Goal: Transaction & Acquisition: Purchase product/service

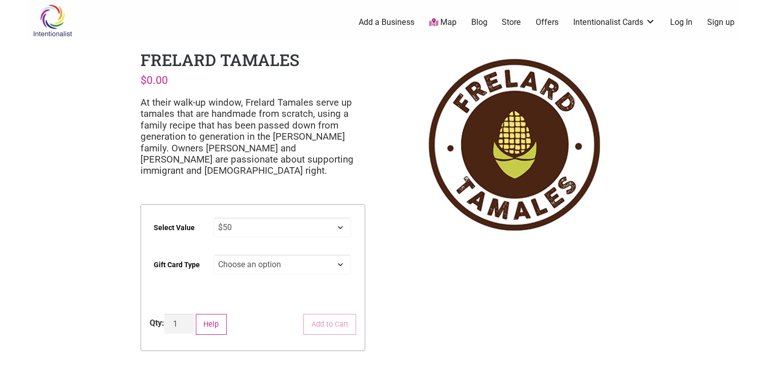
select select "$50"
select select "Physical"
select select "$50"
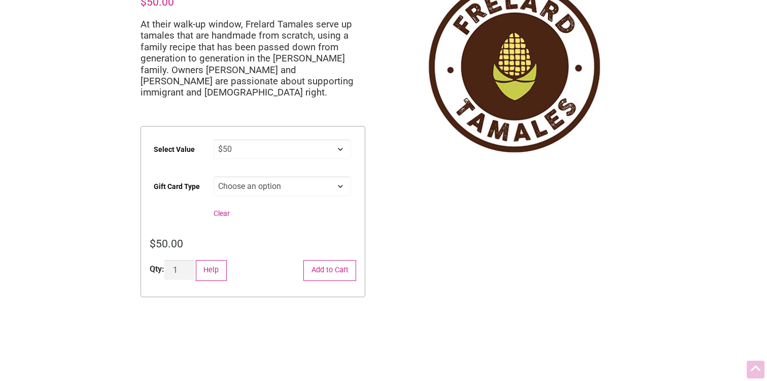
scroll to position [85, 0]
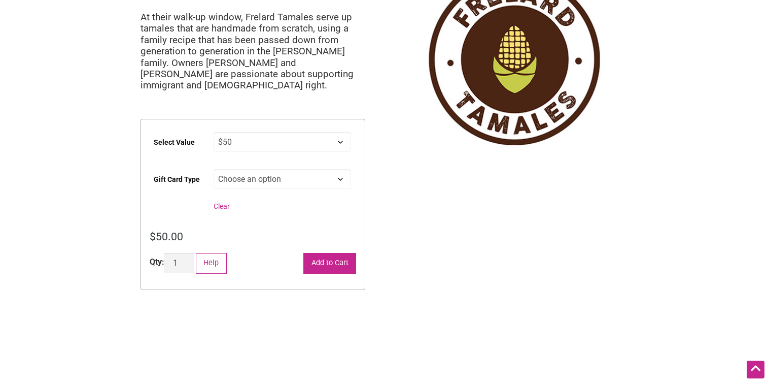
click at [339, 261] on button "Add to Cart" at bounding box center [329, 263] width 53 height 21
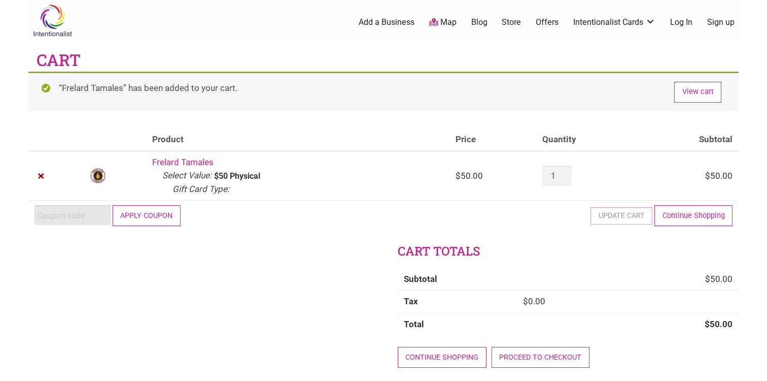
click at [80, 215] on input "Coupon:" at bounding box center [73, 215] width 76 height 20
paste input "2025JUNTOS"
type input "2025JUNTOS"
click at [166, 221] on button "Apply coupon" at bounding box center [147, 215] width 68 height 21
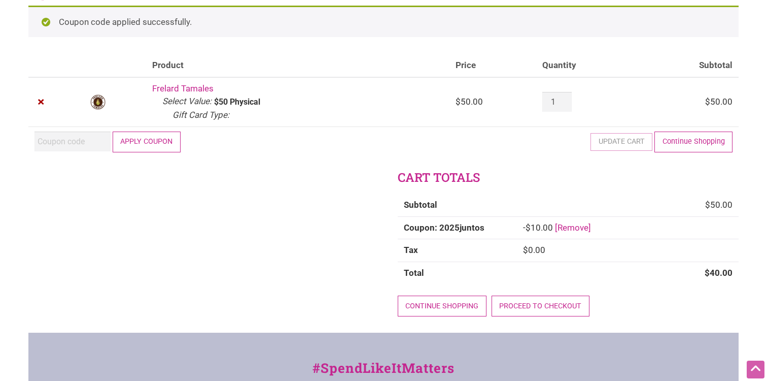
scroll to position [66, 0]
click at [555, 305] on link "Proceed to checkout" at bounding box center [541, 305] width 98 height 21
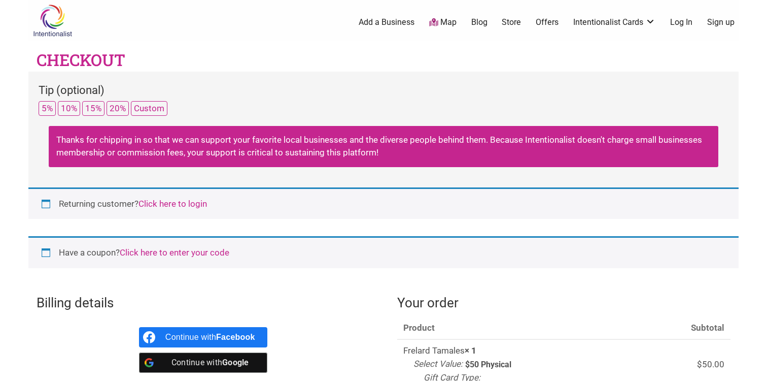
select select "WA"
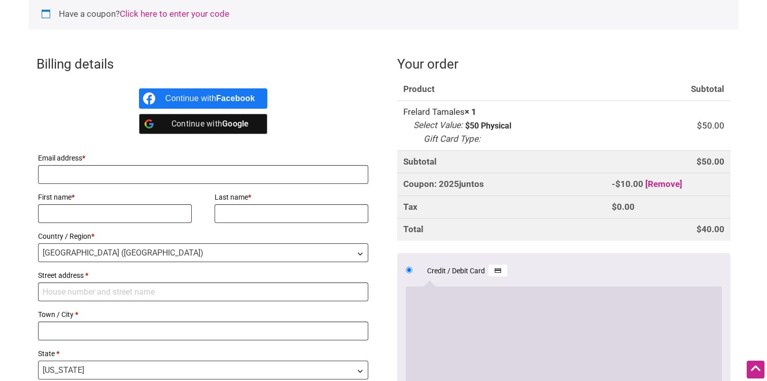
scroll to position [260, 0]
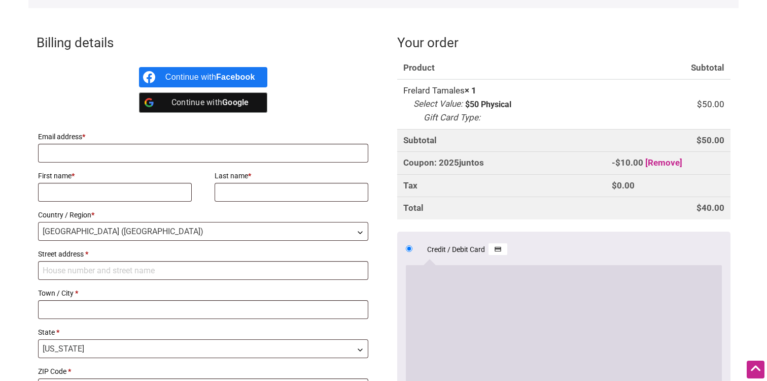
click at [268, 162] on p "Email address *" at bounding box center [203, 146] width 333 height 36
type input "[EMAIL_ADDRESS][DOMAIN_NAME]"
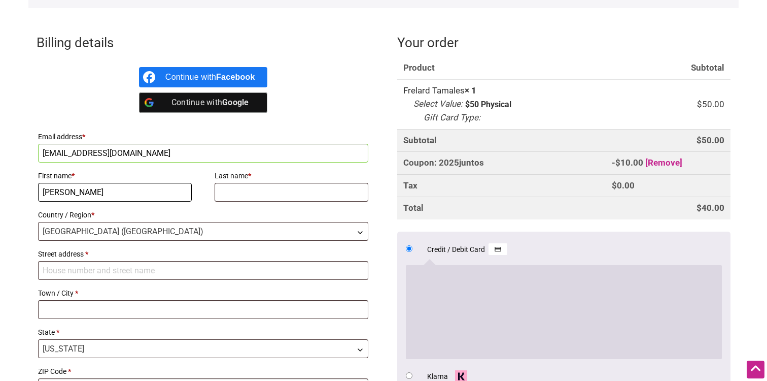
type input "[PERSON_NAME]"
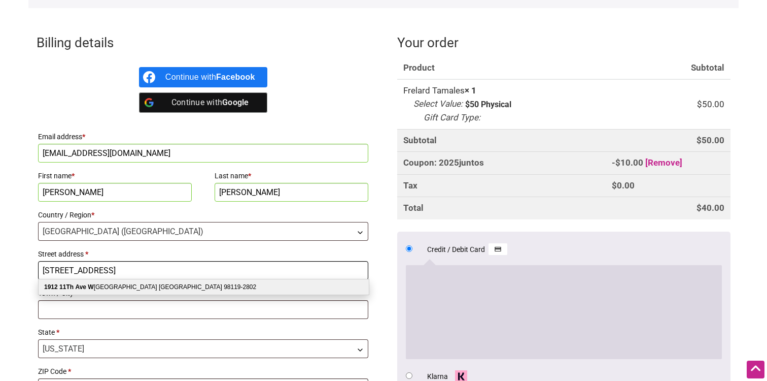
type input "[STREET_ADDRESS]"
click at [145, 285] on div "[STREET_ADDRESS]" at bounding box center [204, 286] width 330 height 15
select select "US"
type input "[STREET_ADDRESS]"
type input "[GEOGRAPHIC_DATA]"
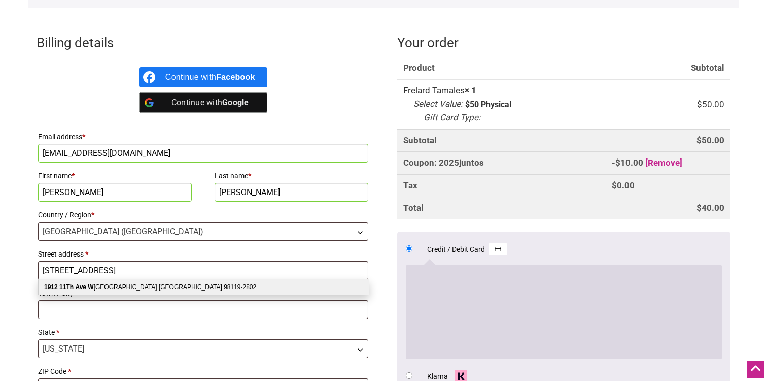
type input "98119-2802"
select select "WA"
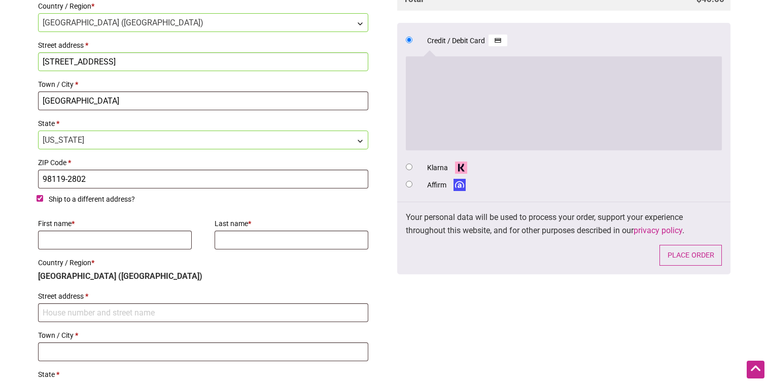
scroll to position [476, 0]
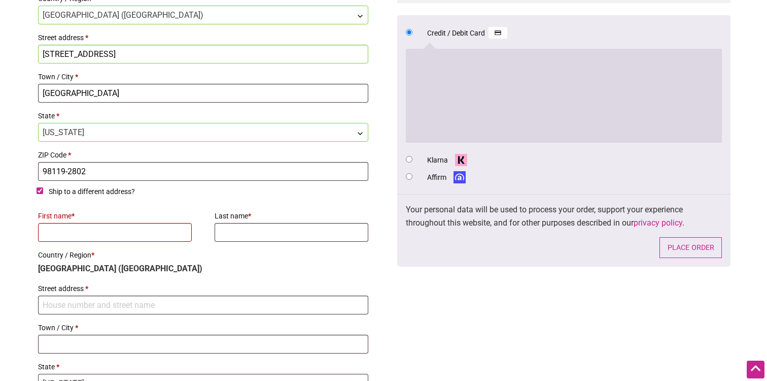
click at [41, 190] on input "Ship to a different address?" at bounding box center [40, 190] width 7 height 7
checkbox input "false"
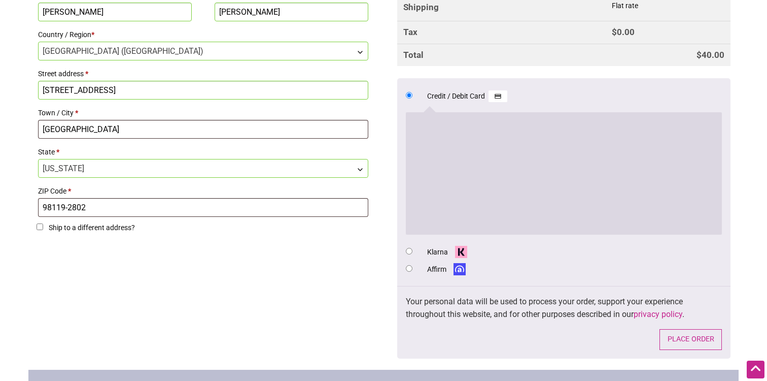
scroll to position [460, 0]
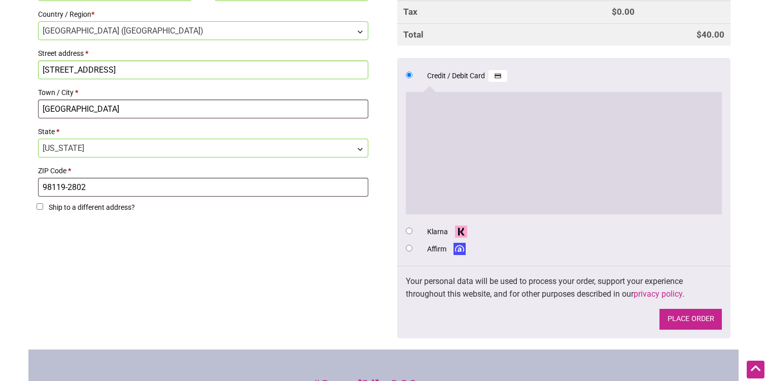
click at [699, 316] on button "Place order" at bounding box center [691, 319] width 62 height 21
